Goal: Navigation & Orientation: Go to known website

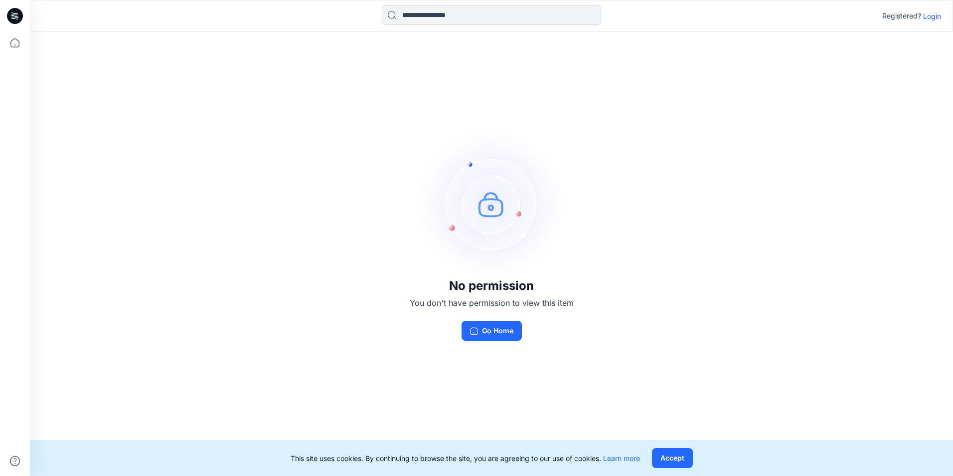
click at [933, 19] on p "Login" at bounding box center [932, 16] width 18 height 10
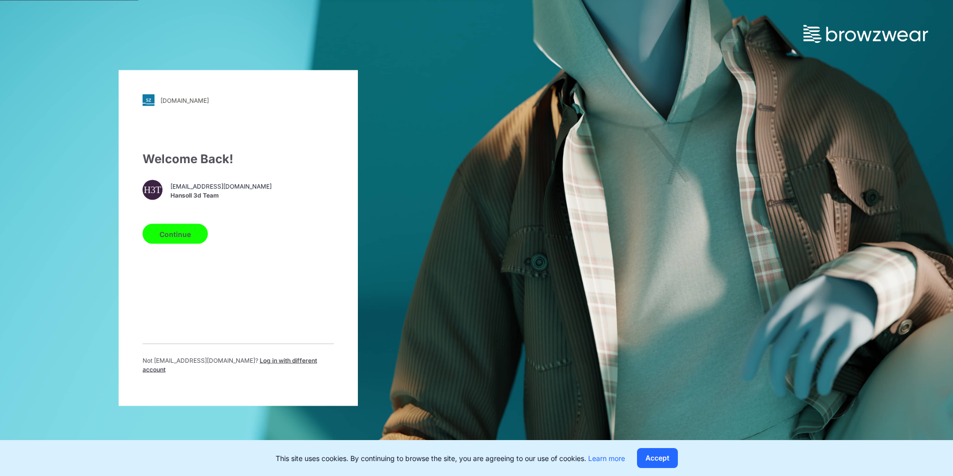
click at [182, 239] on button "Continue" at bounding box center [175, 234] width 65 height 20
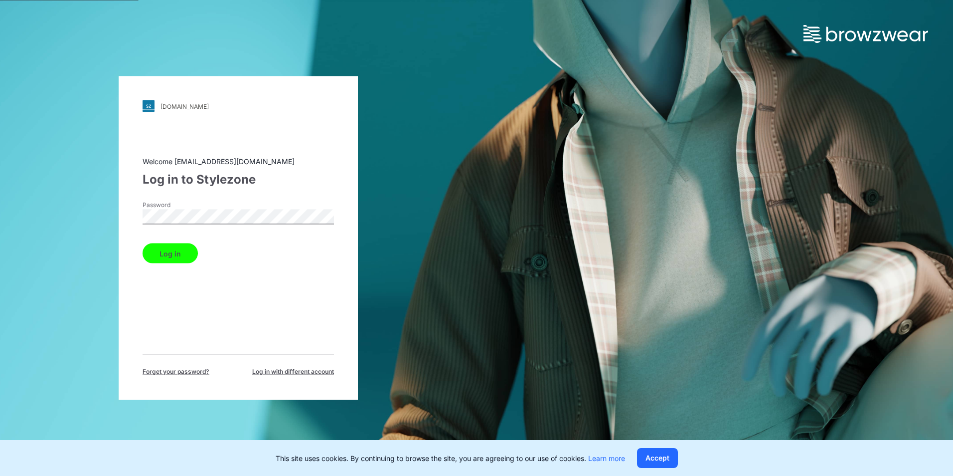
click at [144, 259] on button "Log in" at bounding box center [170, 253] width 55 height 20
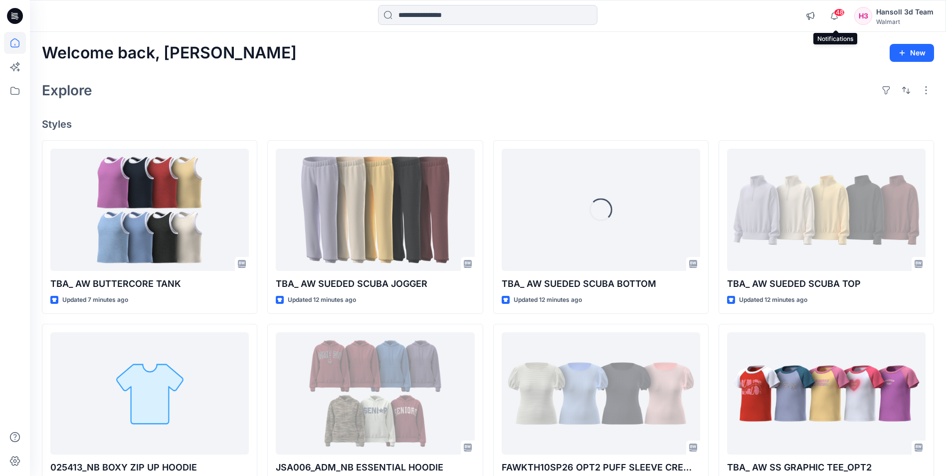
click at [840, 15] on span "48" at bounding box center [839, 12] width 11 height 8
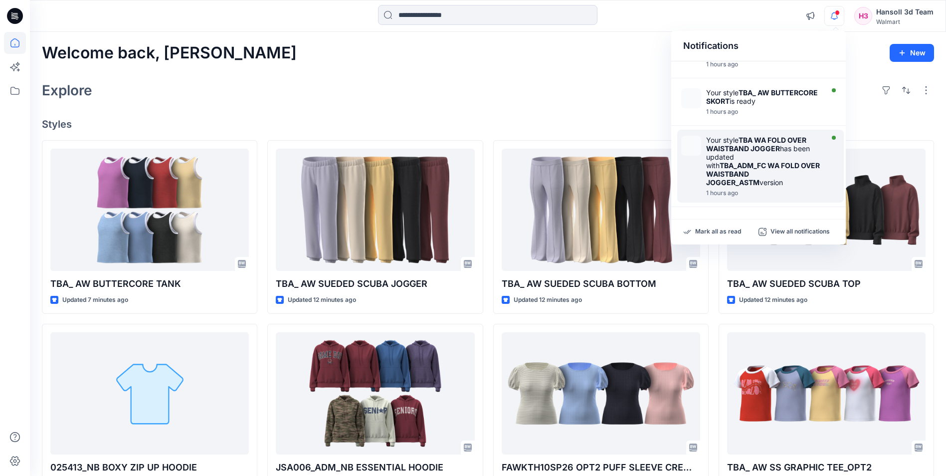
scroll to position [511, 0]
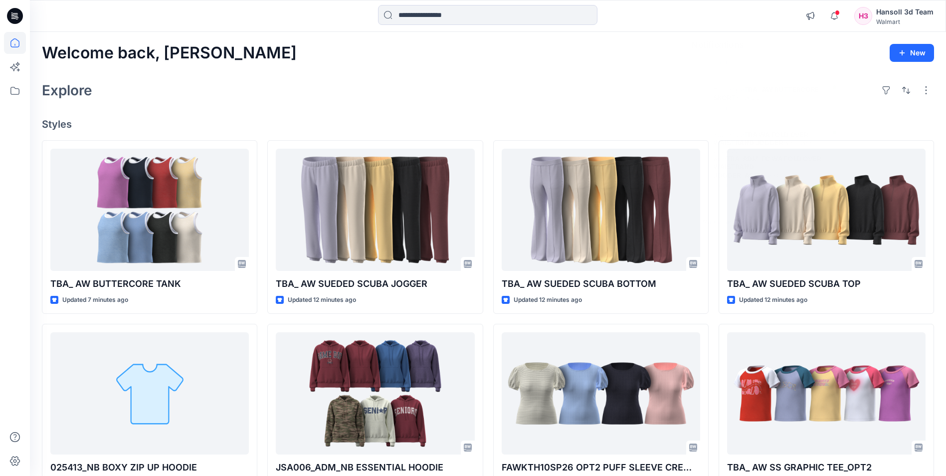
click at [334, 74] on div "Welcome back, [PERSON_NAME] New Explore Styles TBA_ AW BUTTERCORE TANK Updated …" at bounding box center [488, 380] width 916 height 697
